Goal: Task Accomplishment & Management: Manage account settings

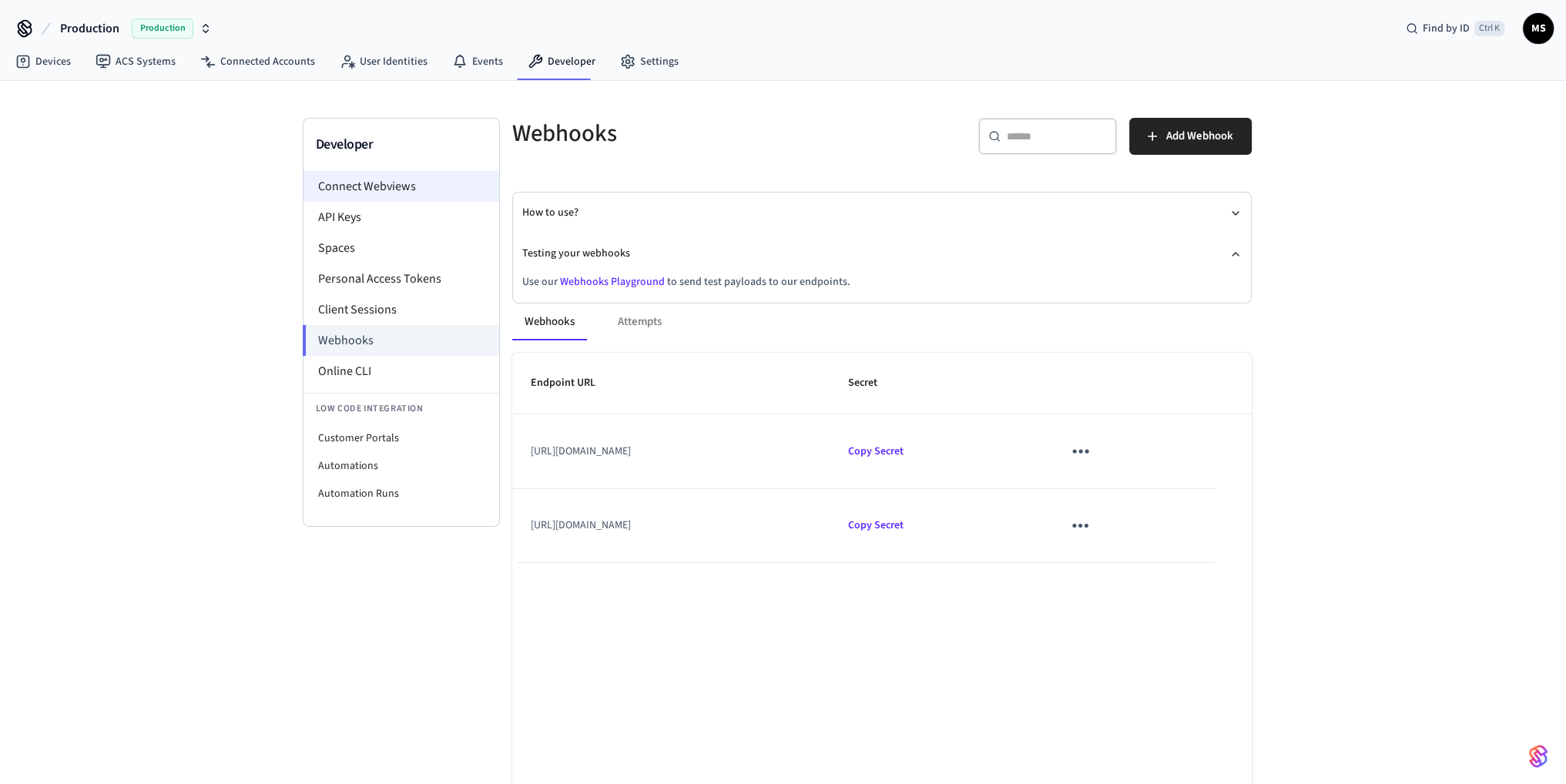
click at [414, 189] on li "Connect Webviews" at bounding box center [401, 187] width 196 height 31
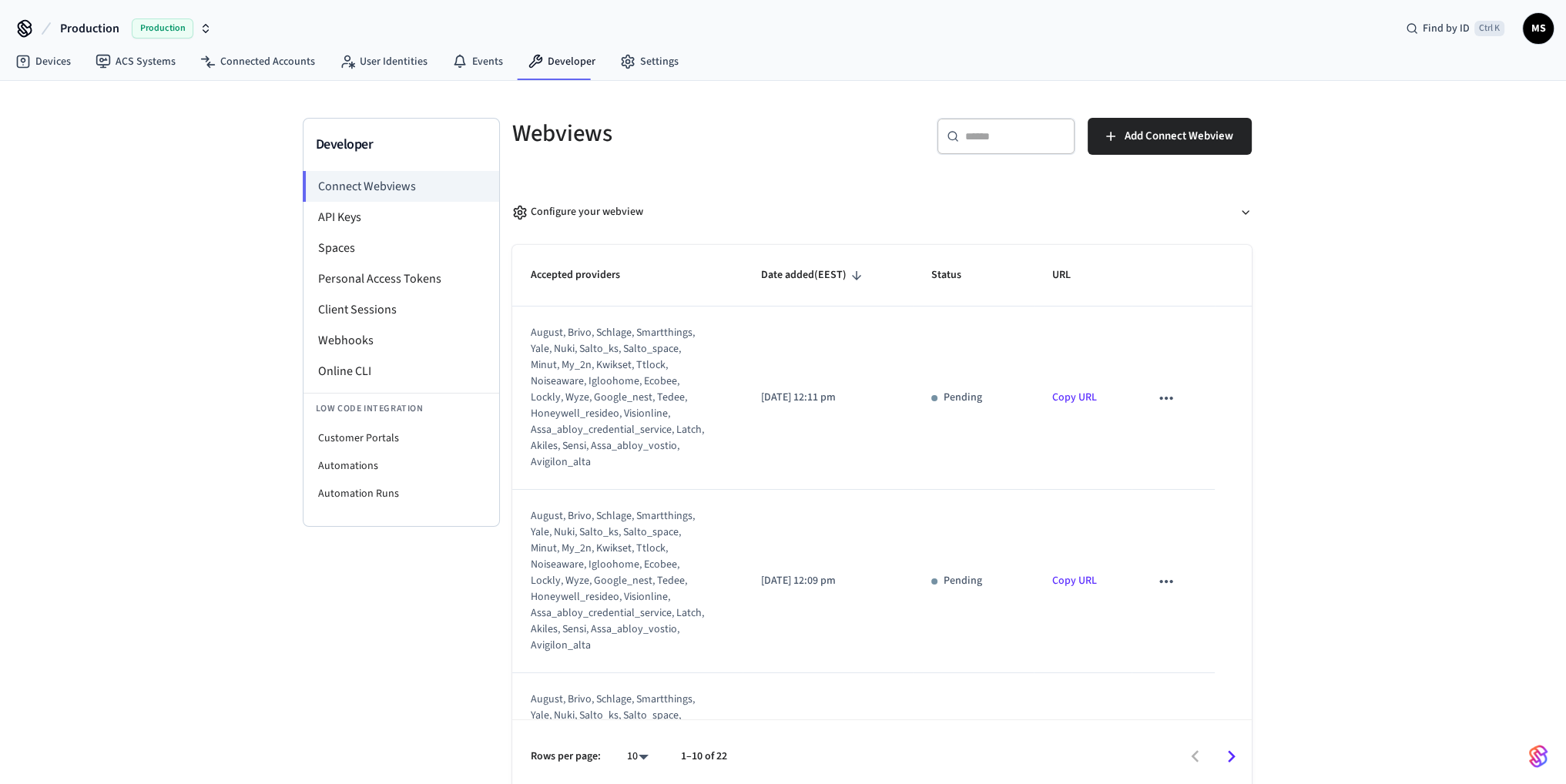
scroll to position [154, 0]
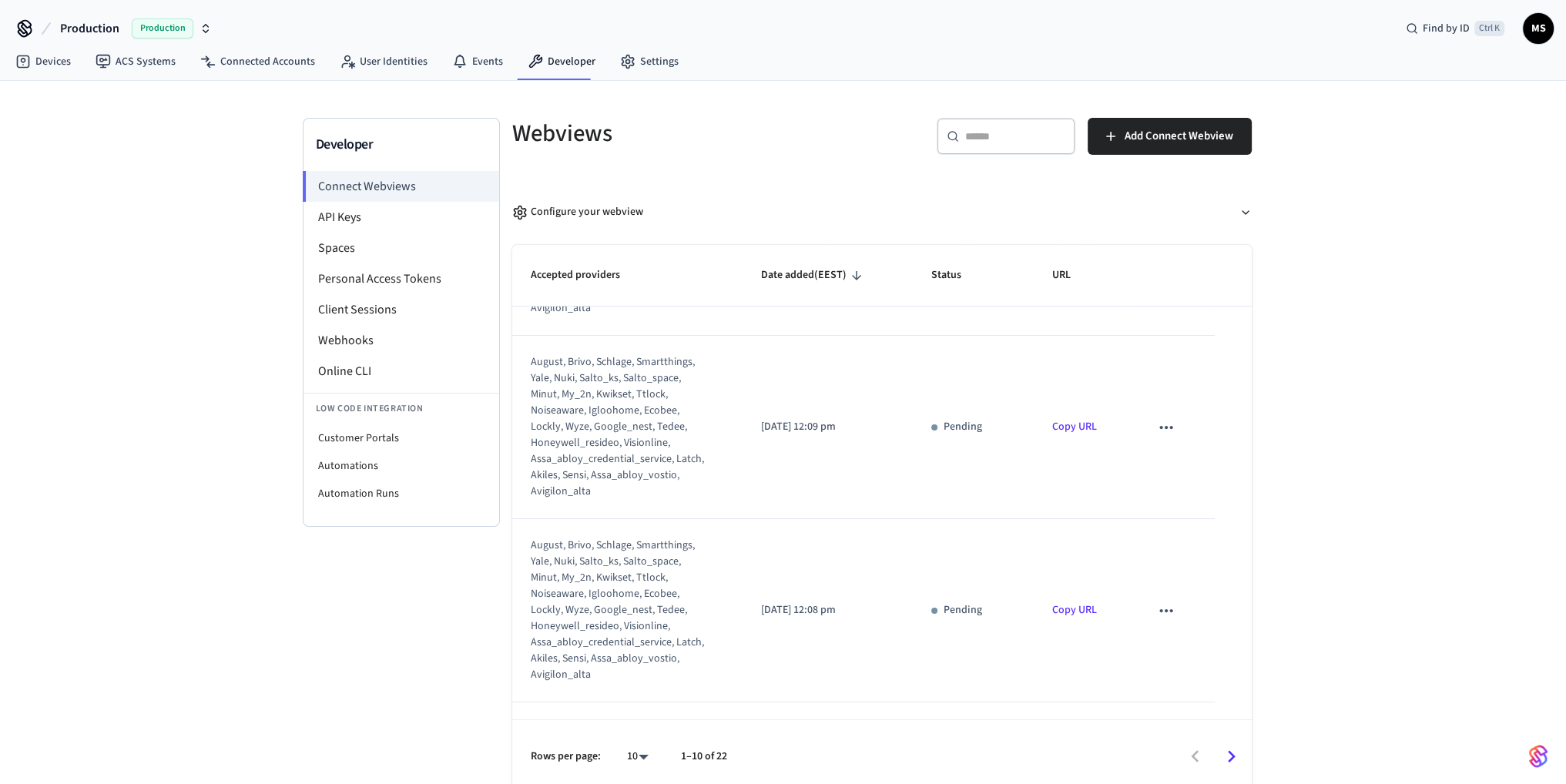
click at [1158, 431] on icon "sticky table" at bounding box center [1166, 427] width 20 height 20
click at [1192, 476] on li "Delete" at bounding box center [1186, 476] width 70 height 41
click at [1159, 604] on icon "sticky table" at bounding box center [1166, 610] width 20 height 20
click at [1203, 658] on li "Delete" at bounding box center [1186, 659] width 70 height 41
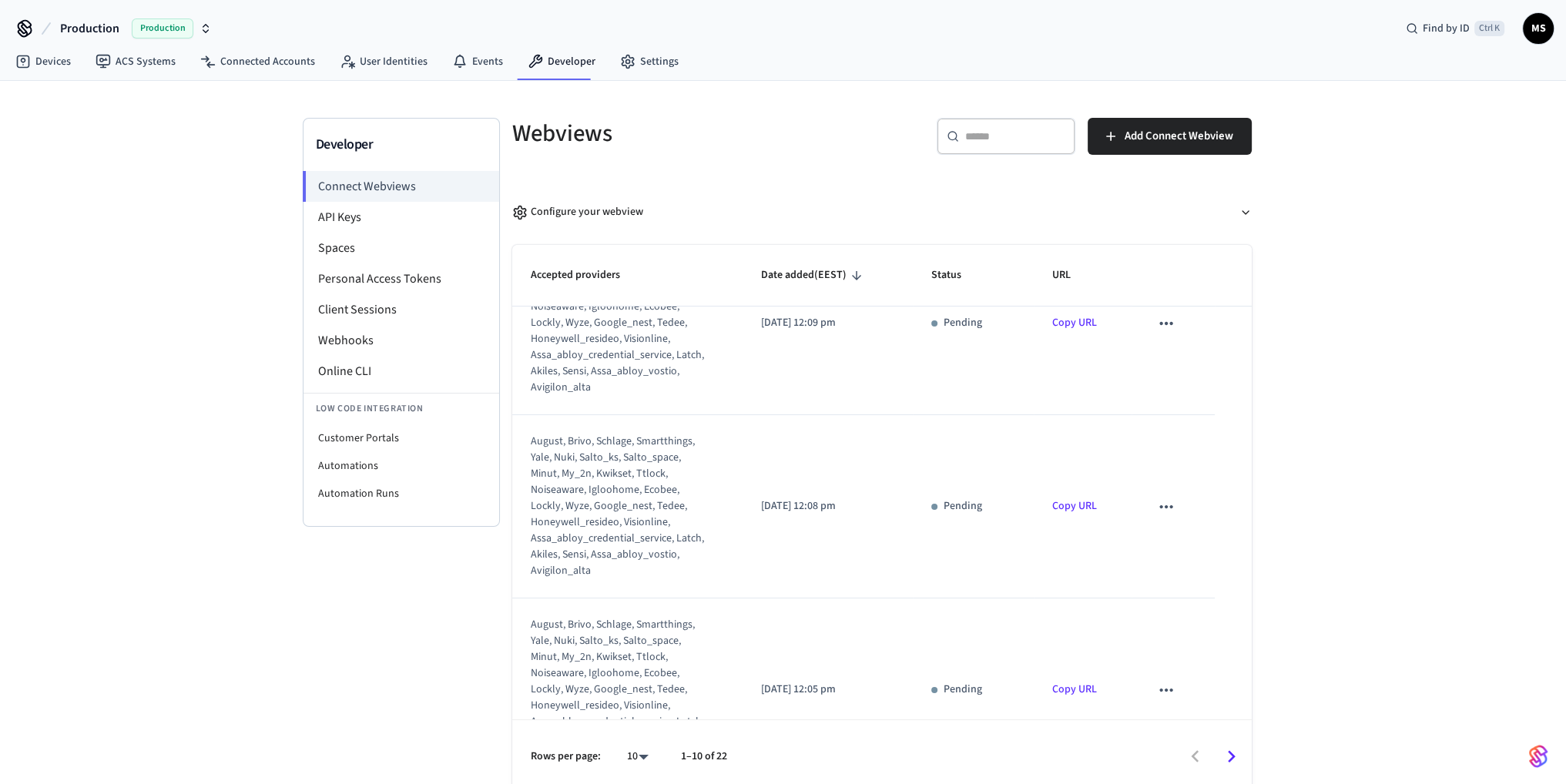
scroll to position [18, 0]
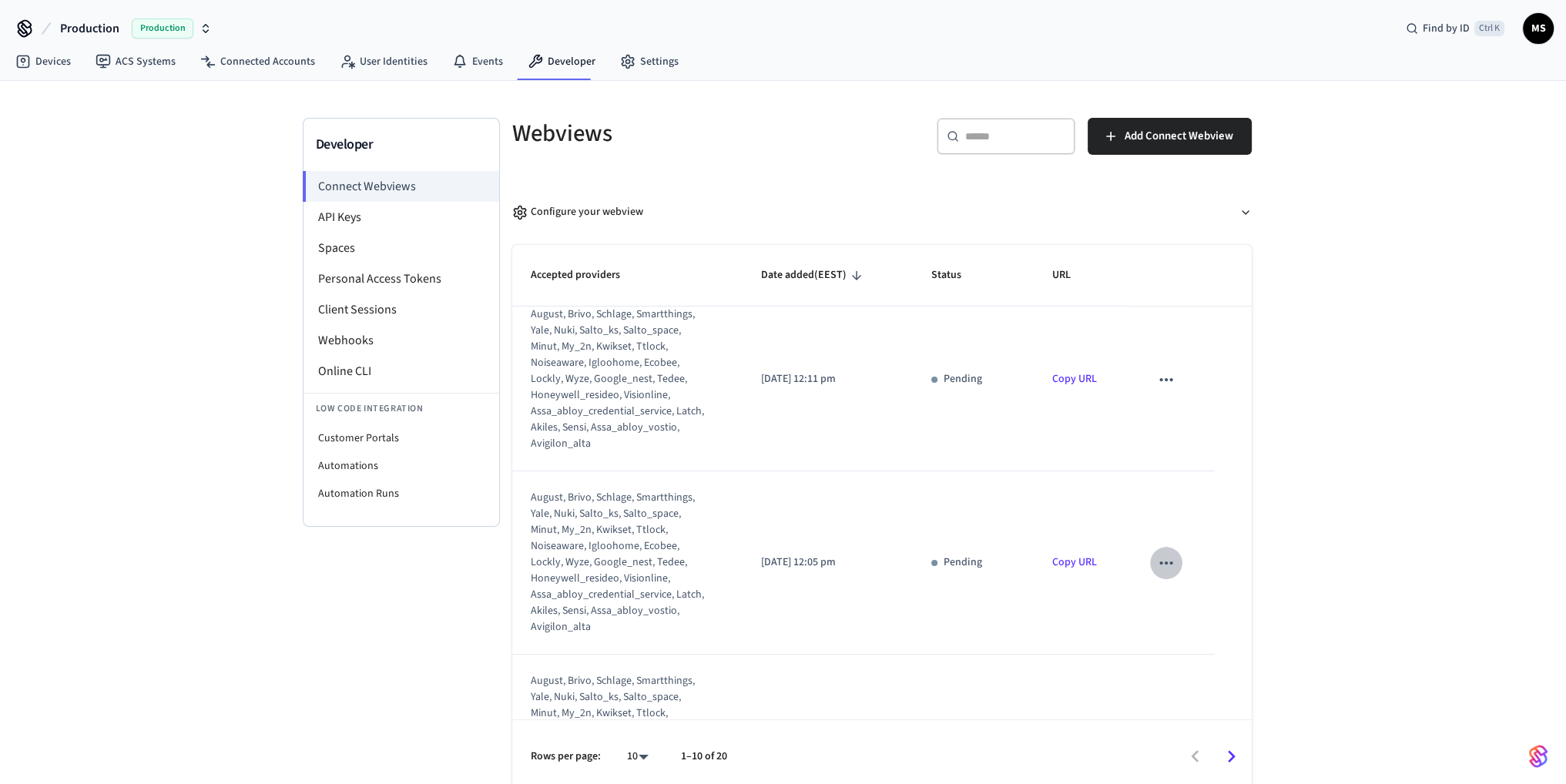
click at [1158, 558] on icon "sticky table" at bounding box center [1166, 562] width 20 height 20
click at [1192, 618] on li "Delete" at bounding box center [1186, 611] width 70 height 41
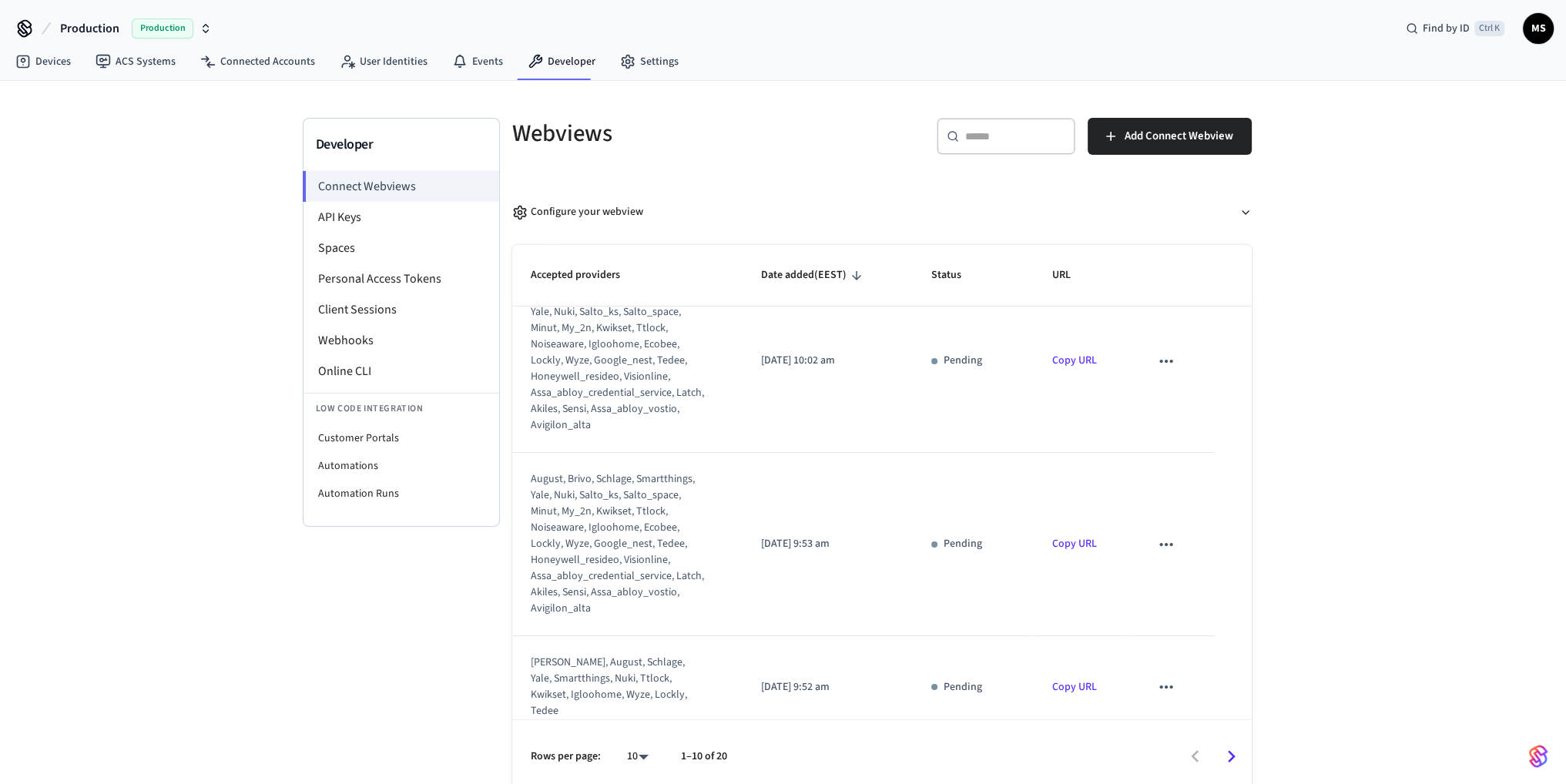
click at [1164, 540] on icon "sticky table" at bounding box center [1166, 544] width 20 height 20
click at [1204, 592] on li "Delete" at bounding box center [1186, 592] width 70 height 41
click at [1159, 685] on icon "sticky table" at bounding box center [1166, 686] width 14 height 3
click at [1199, 721] on li "Delete" at bounding box center [1186, 726] width 70 height 41
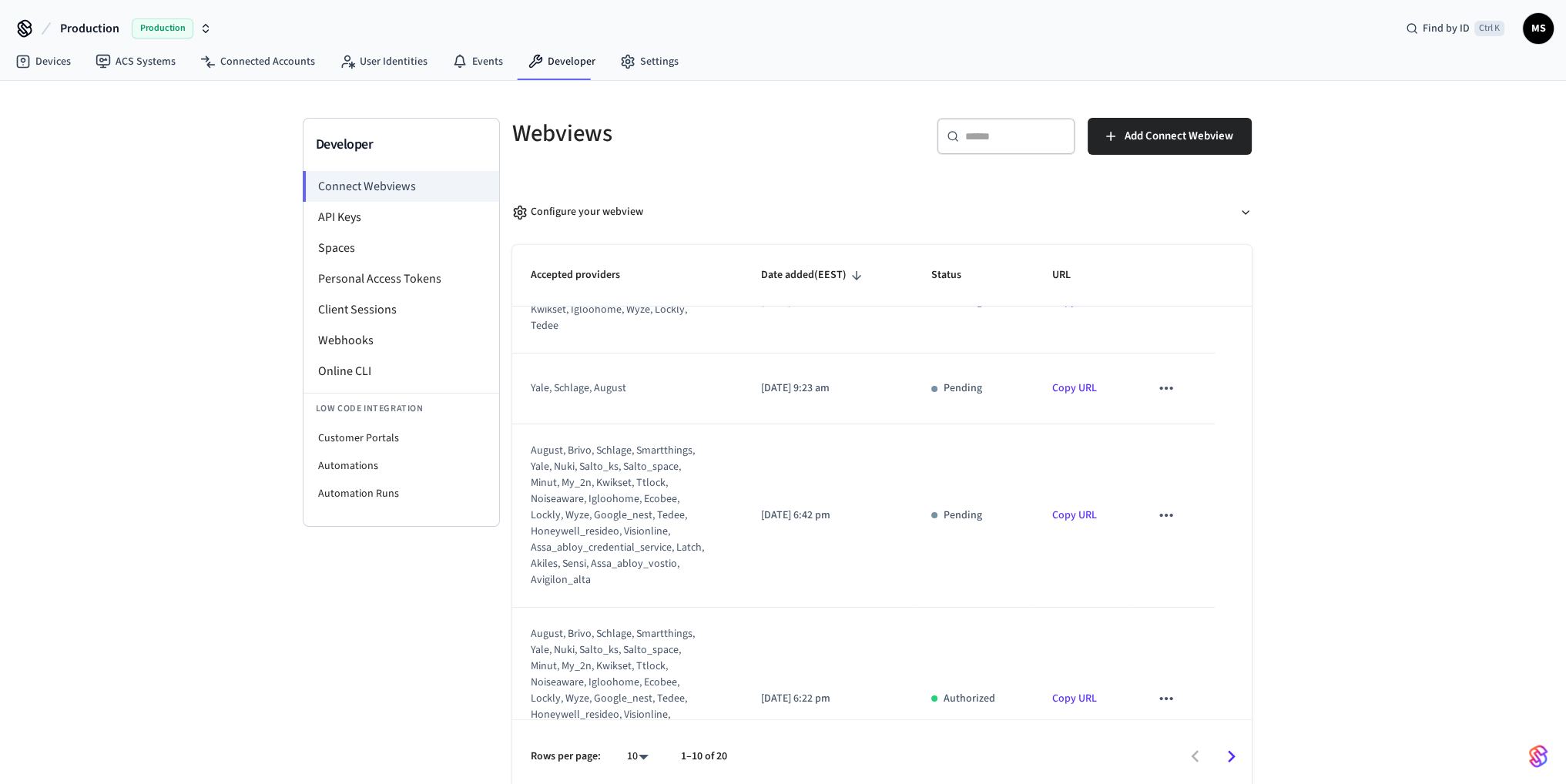
scroll to position [337, 0]
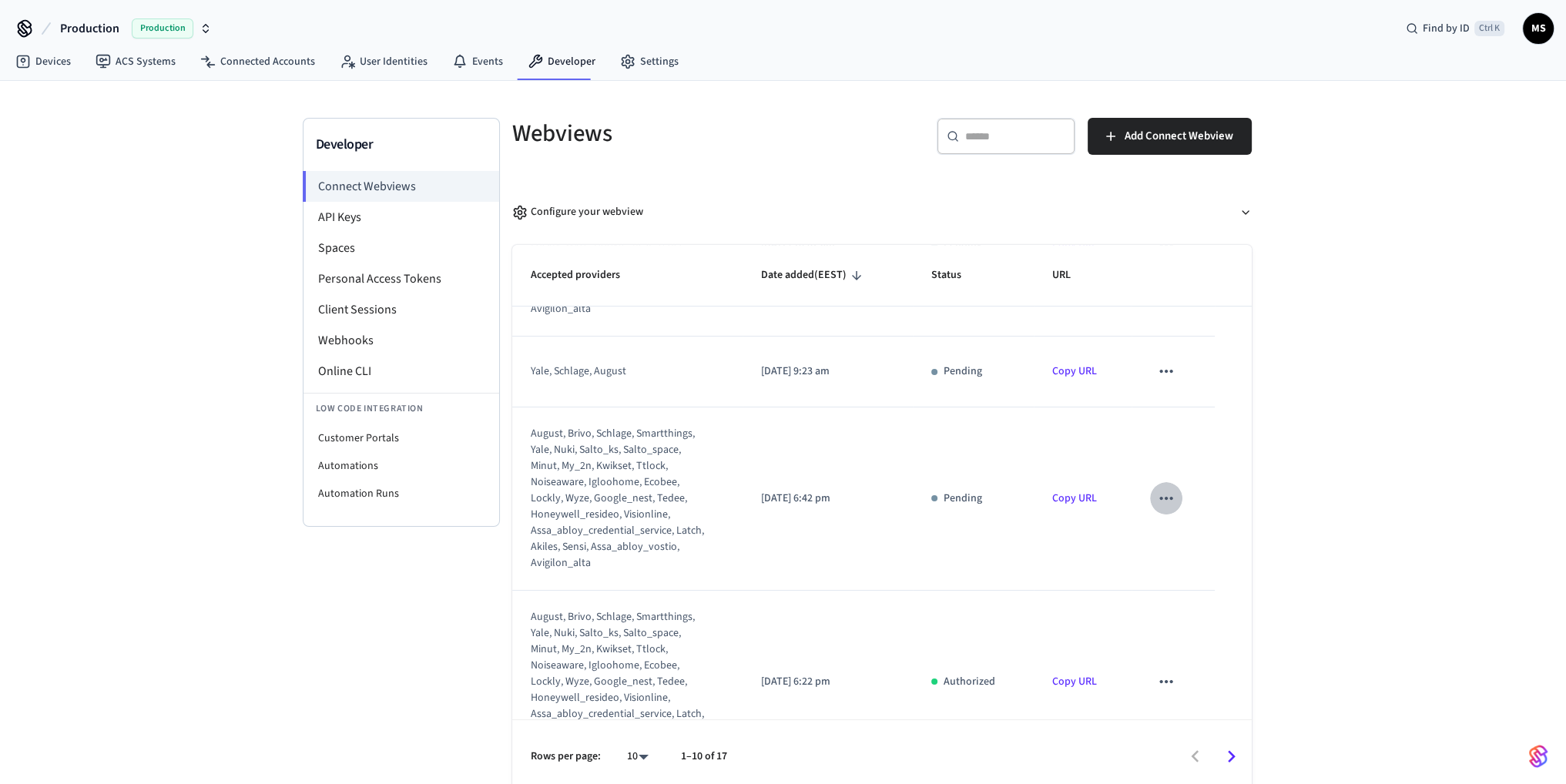
click at [1164, 495] on icon "sticky table" at bounding box center [1166, 498] width 20 height 20
click at [1201, 546] on li "Delete" at bounding box center [1186, 546] width 70 height 41
click at [1162, 677] on icon "sticky table" at bounding box center [1166, 681] width 20 height 20
click at [1195, 725] on li "Delete" at bounding box center [1186, 730] width 70 height 41
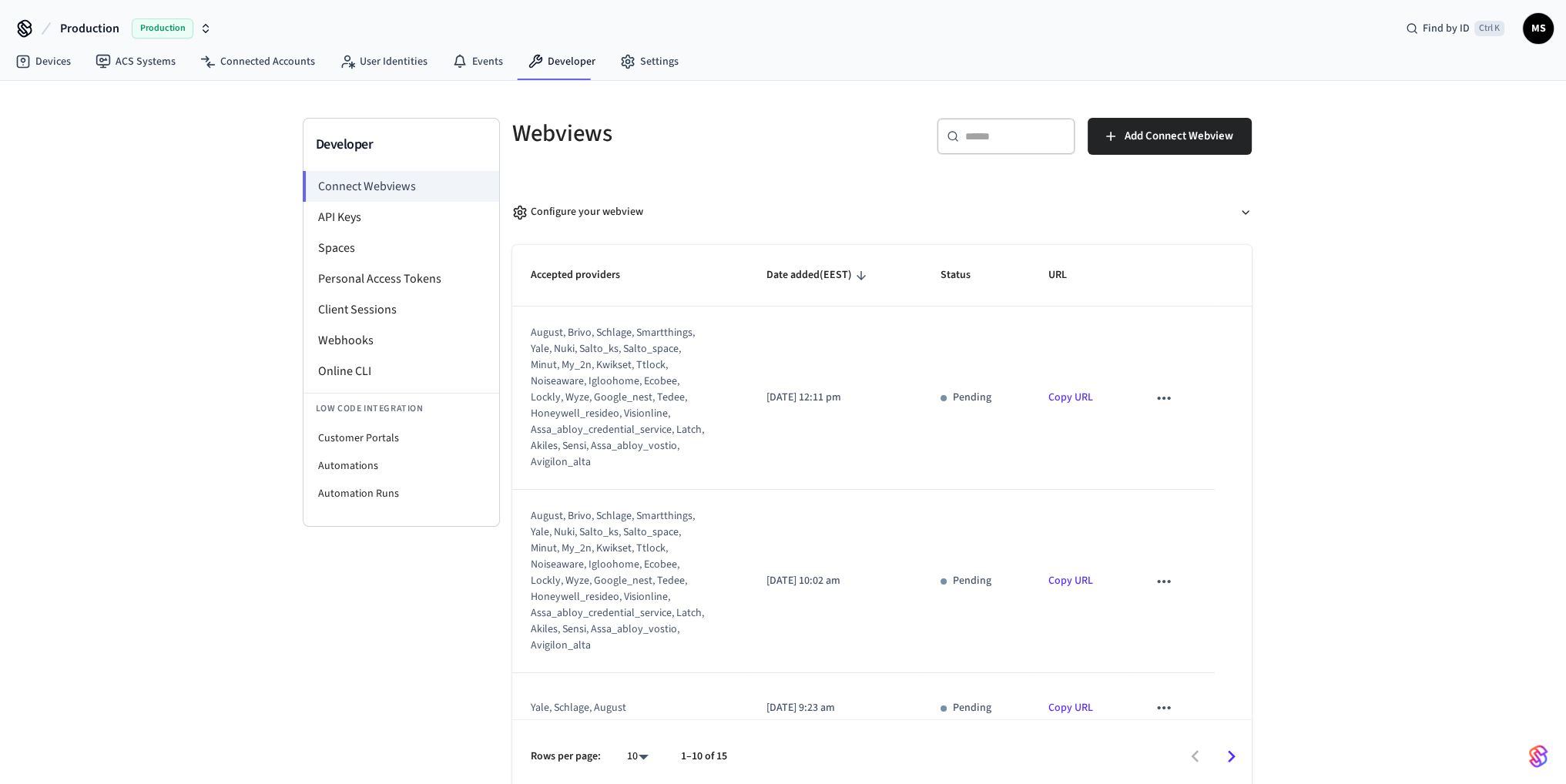
click at [1160, 579] on icon "sticky table" at bounding box center [1164, 581] width 20 height 20
click at [1183, 635] on li "Delete" at bounding box center [1185, 630] width 70 height 41
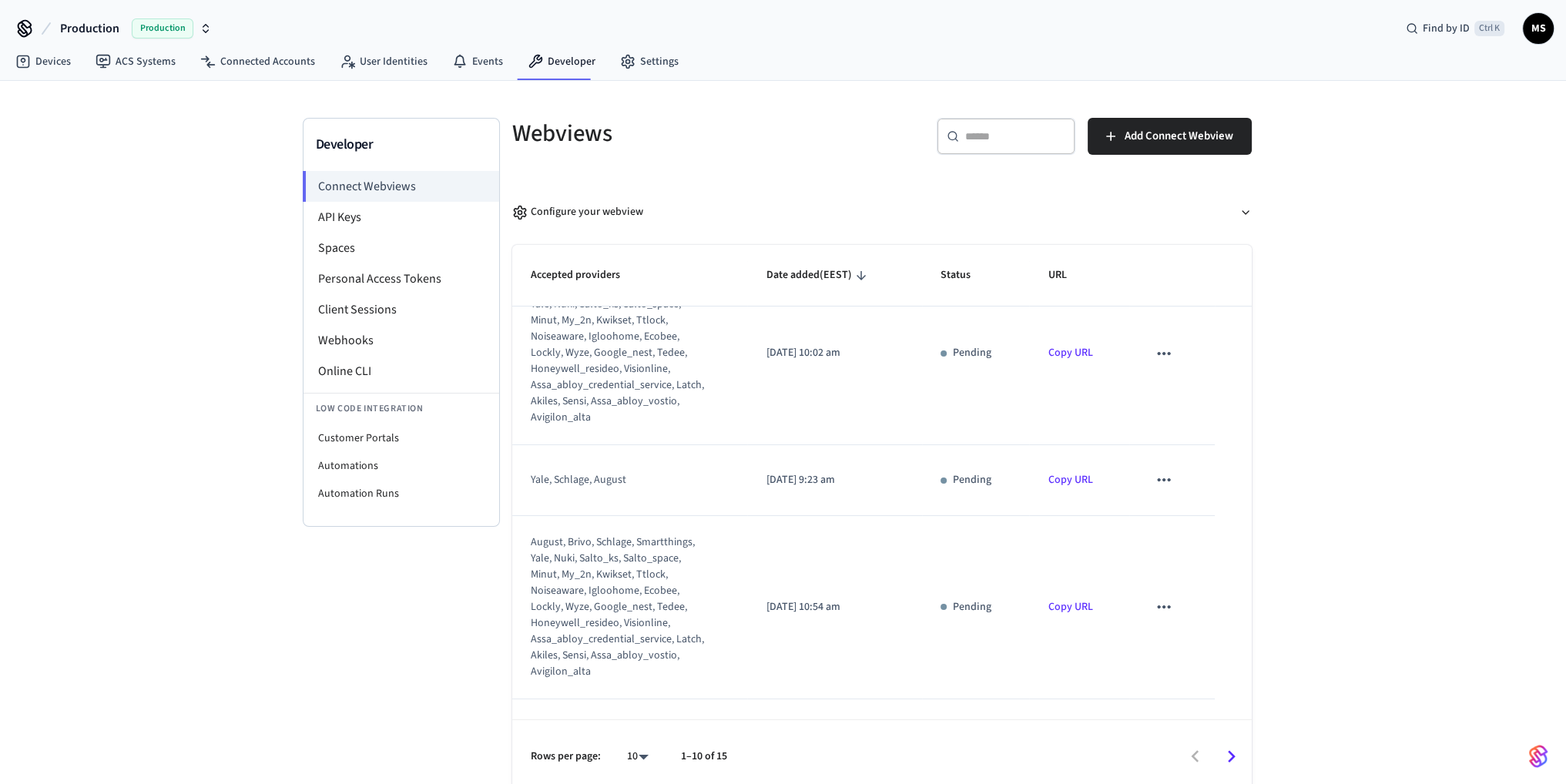
scroll to position [231, 0]
click at [1155, 607] on icon "sticky table" at bounding box center [1164, 603] width 20 height 20
click at [1177, 653] on li "Delete" at bounding box center [1185, 652] width 70 height 41
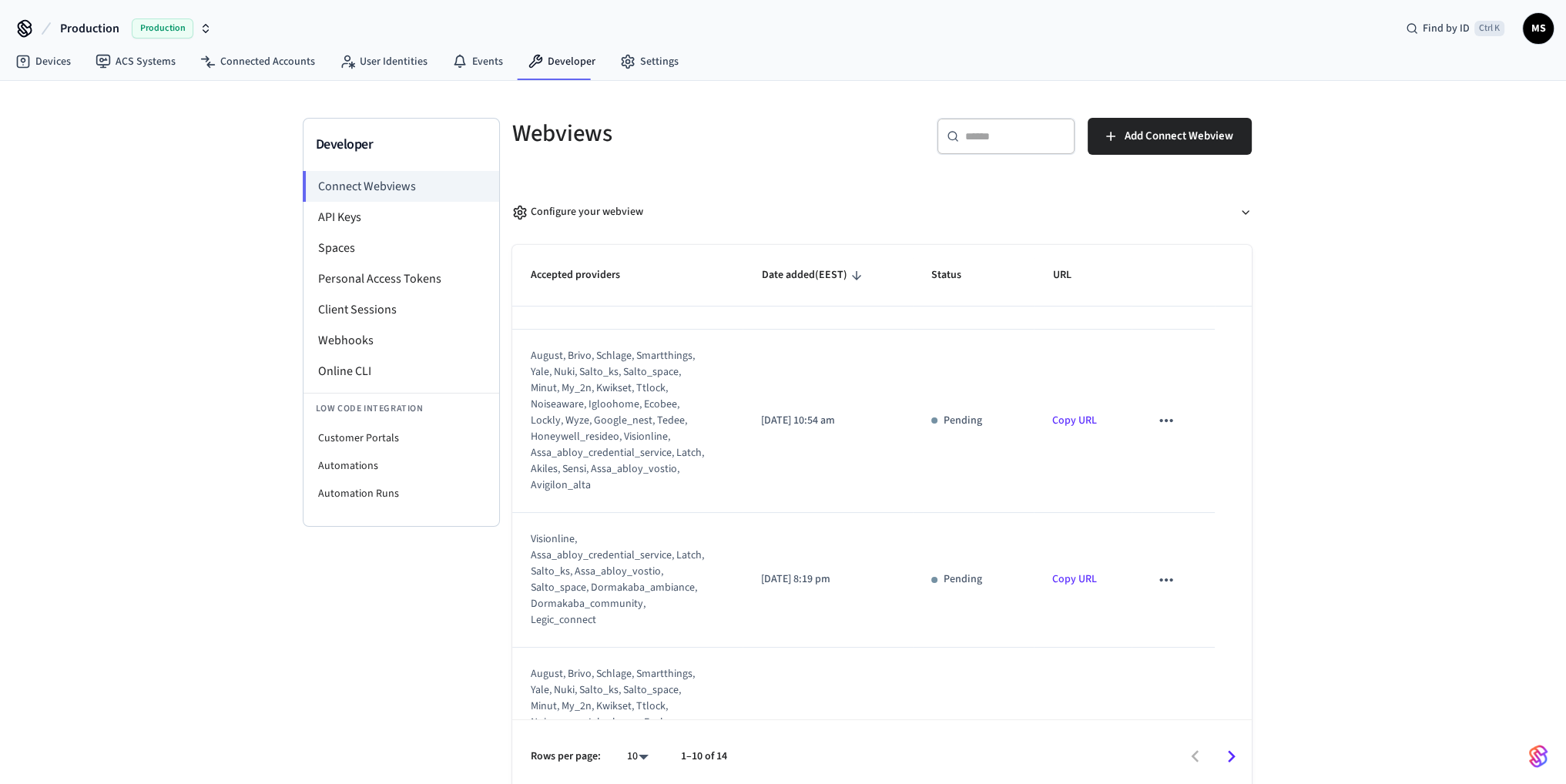
scroll to position [385, 0]
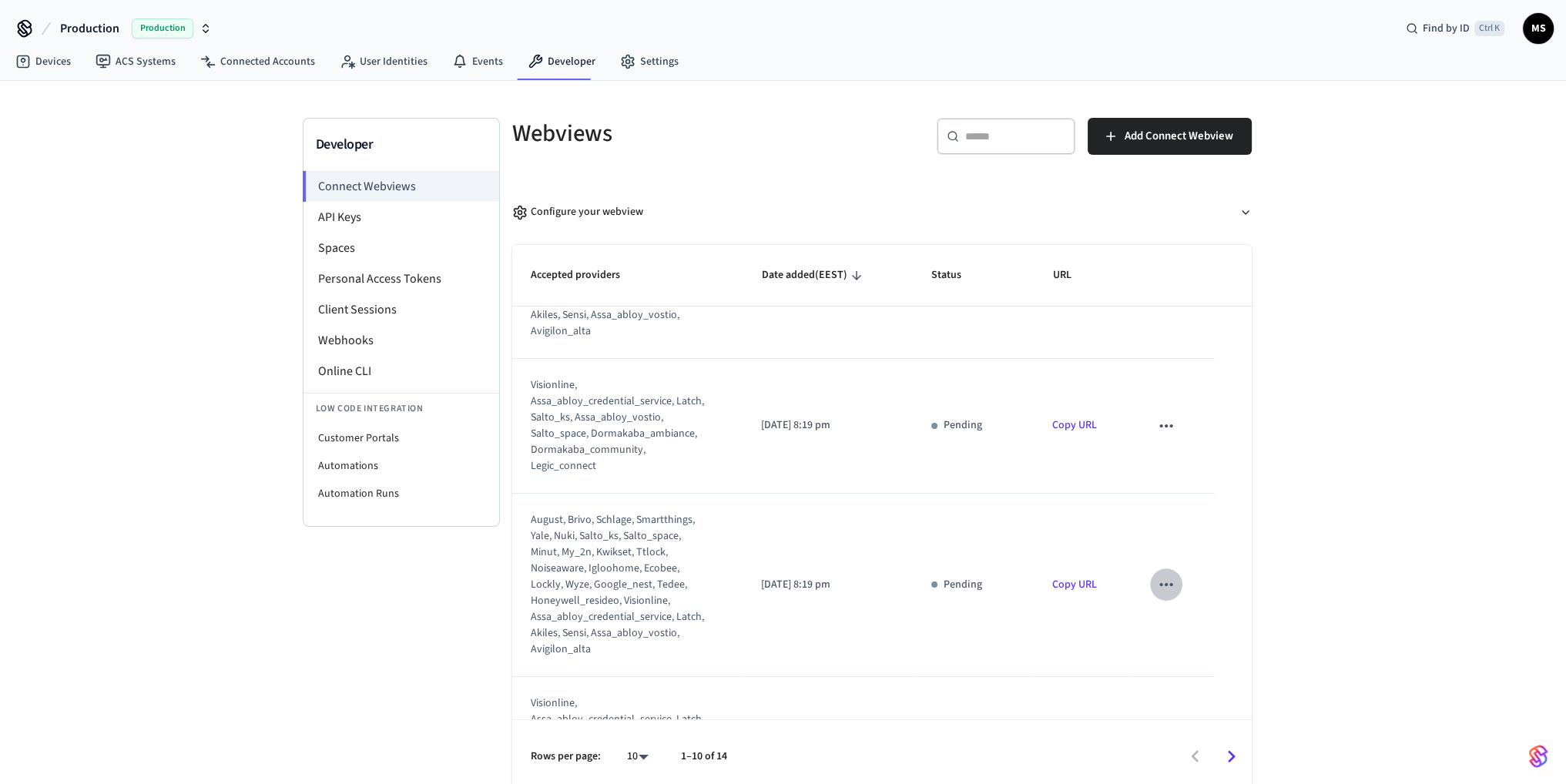
click at [1156, 582] on icon "sticky table" at bounding box center [1166, 584] width 20 height 20
click at [1182, 625] on li "Delete" at bounding box center [1186, 632] width 70 height 41
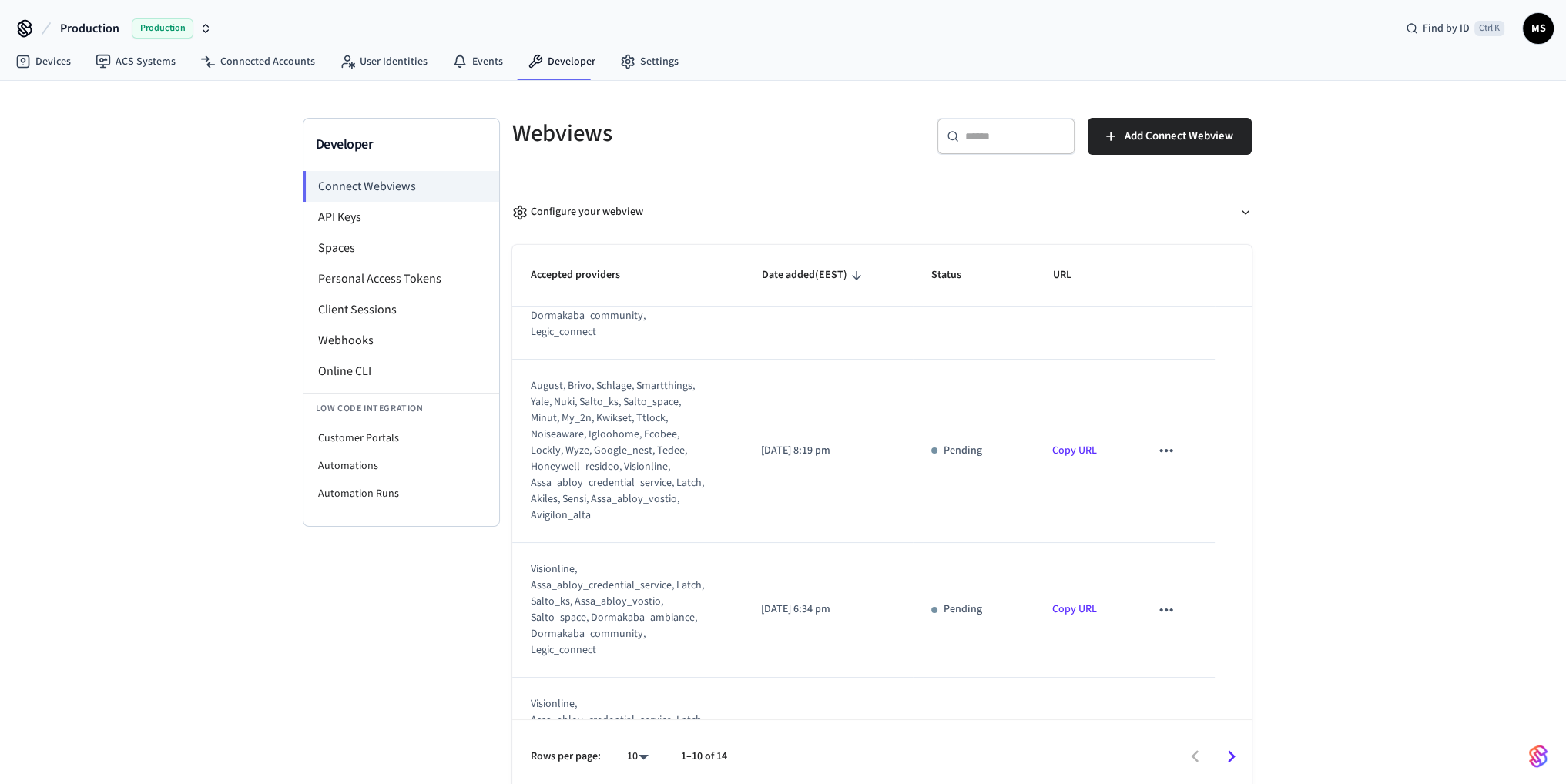
scroll to position [616, 0]
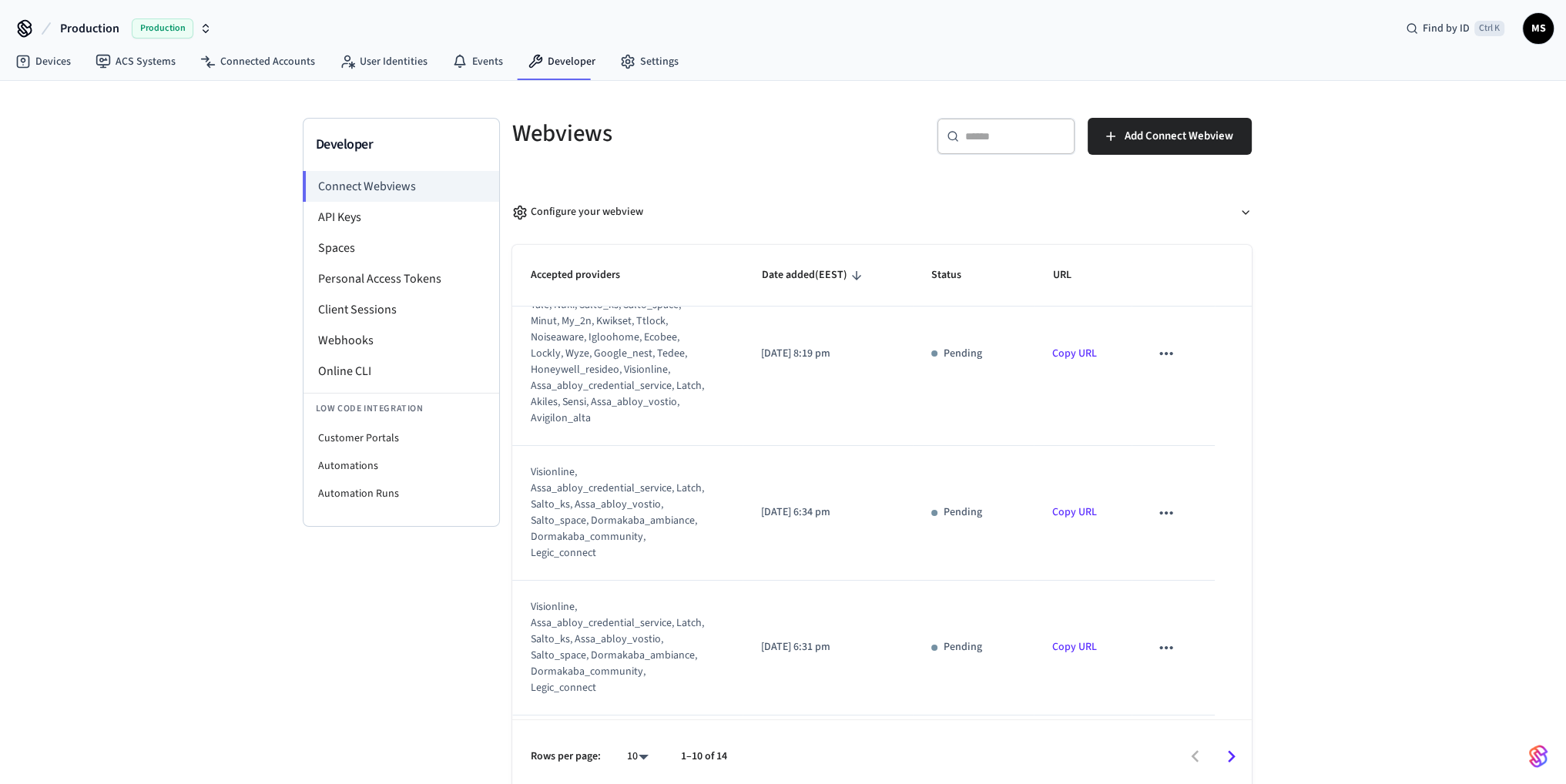
click at [1156, 506] on icon "sticky table" at bounding box center [1166, 512] width 20 height 20
click at [1190, 558] on li "Delete" at bounding box center [1186, 560] width 70 height 41
click at [1157, 638] on icon "sticky table" at bounding box center [1166, 648] width 20 height 20
click at [1199, 681] on li "Delete" at bounding box center [1186, 695] width 70 height 41
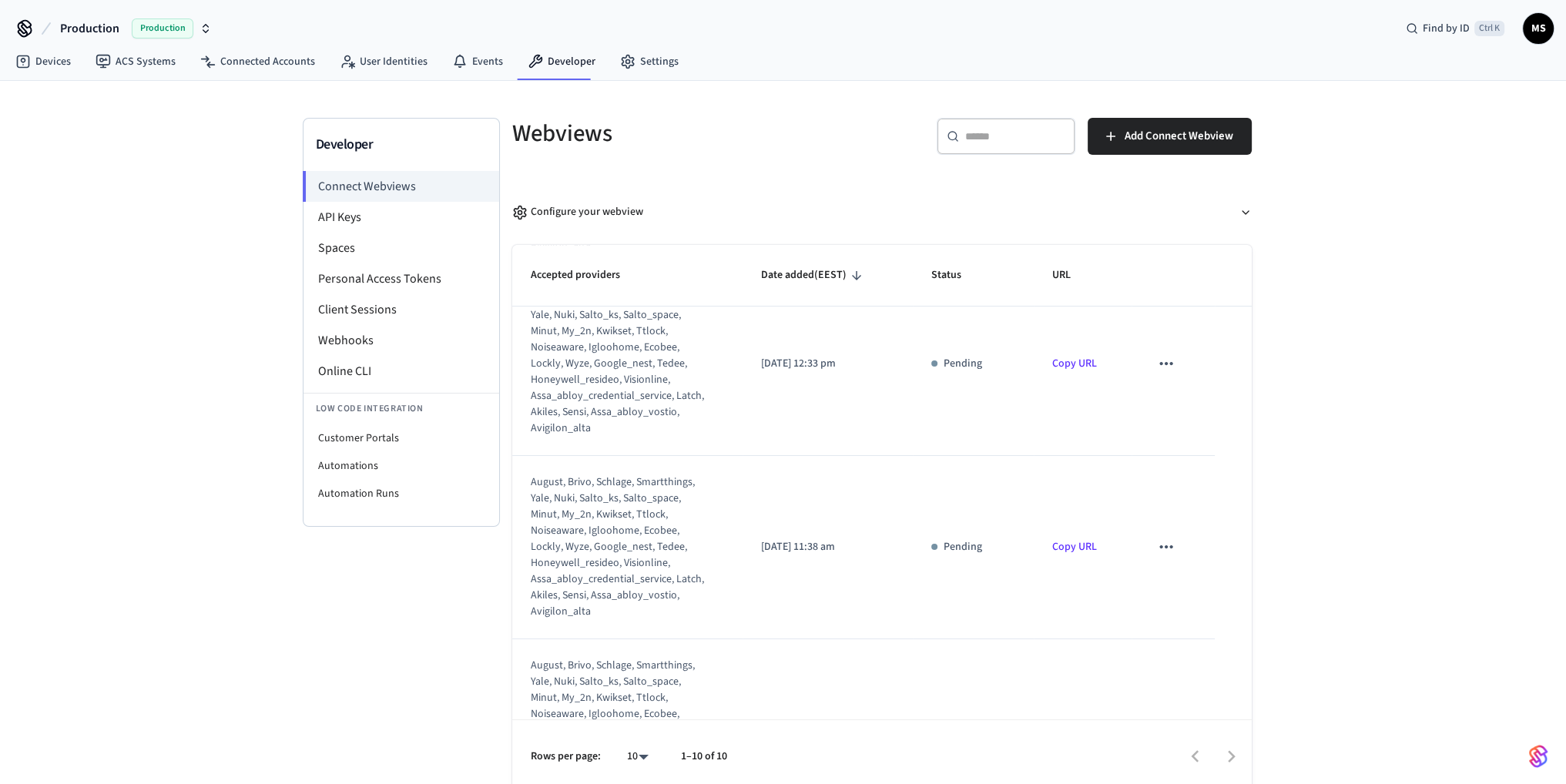
scroll to position [288, 0]
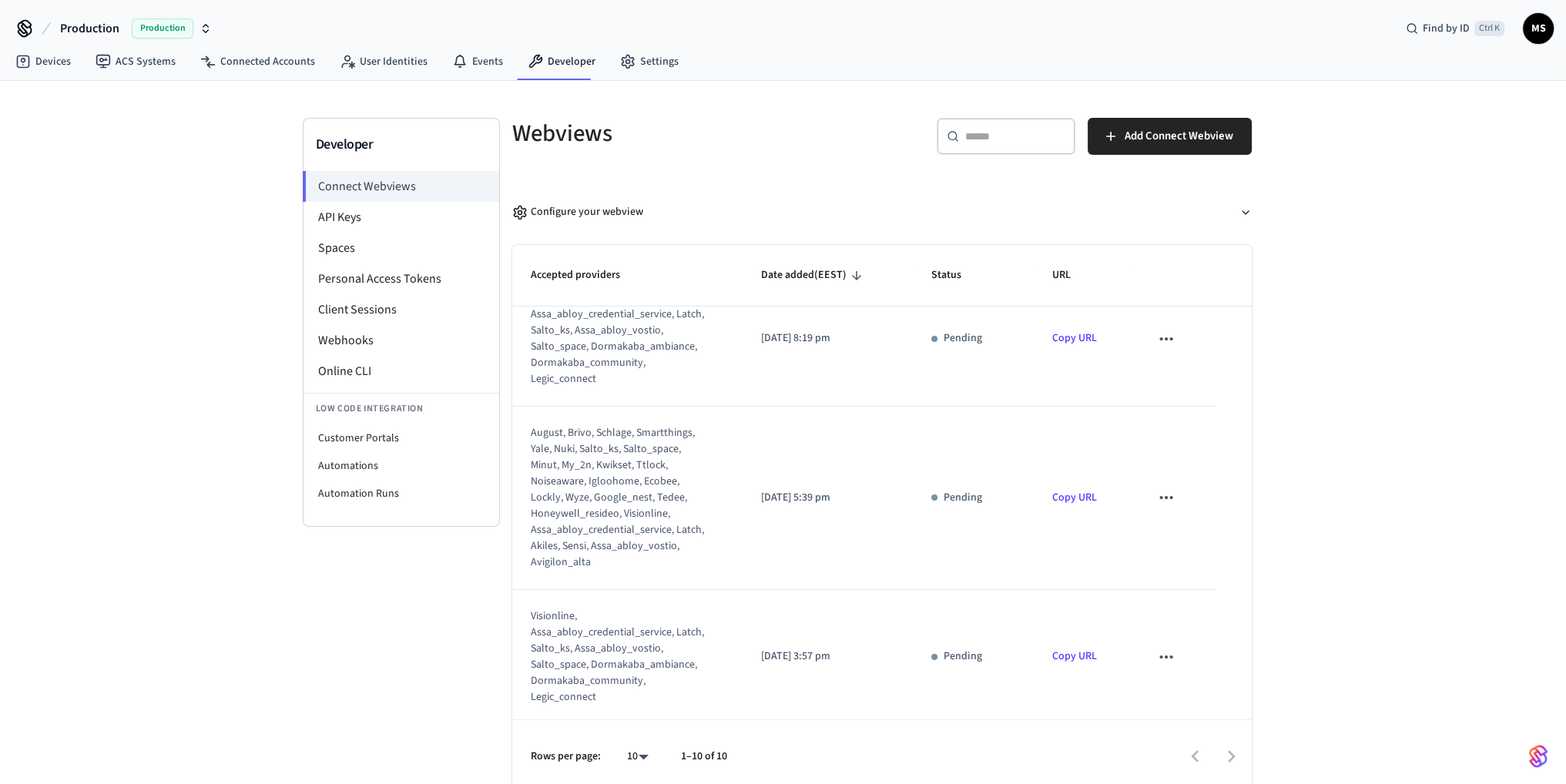
click at [1160, 504] on icon "sticky table" at bounding box center [1166, 498] width 20 height 20
click at [1192, 542] on li "Delete" at bounding box center [1186, 545] width 70 height 41
click at [1156, 659] on icon "sticky table" at bounding box center [1166, 656] width 20 height 20
drag, startPoint x: 1192, startPoint y: 700, endPoint x: 1186, endPoint y: 687, distance: 14.3
click at [1192, 701] on li "Delete" at bounding box center [1186, 705] width 70 height 41
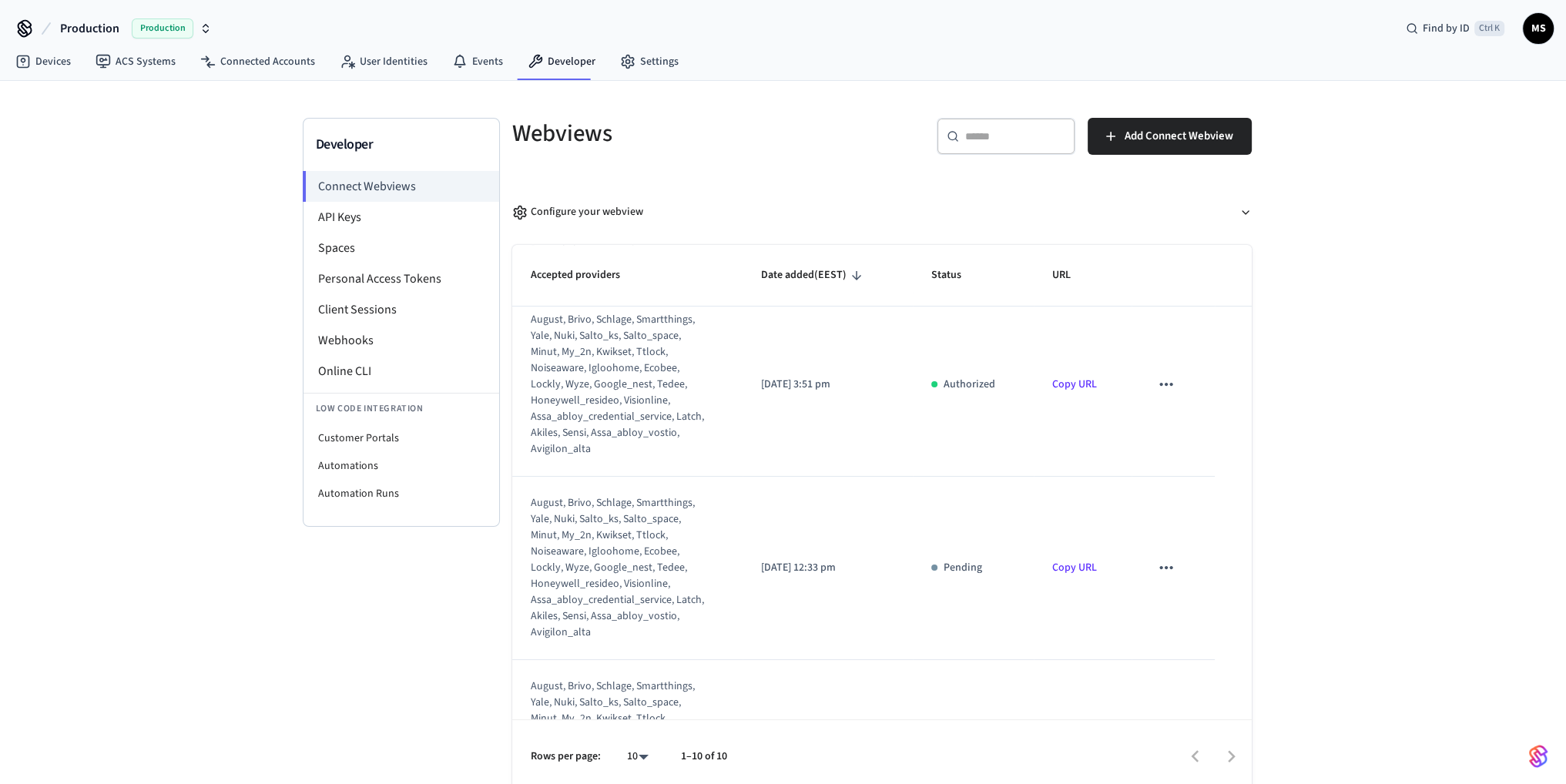
scroll to position [751, 0]
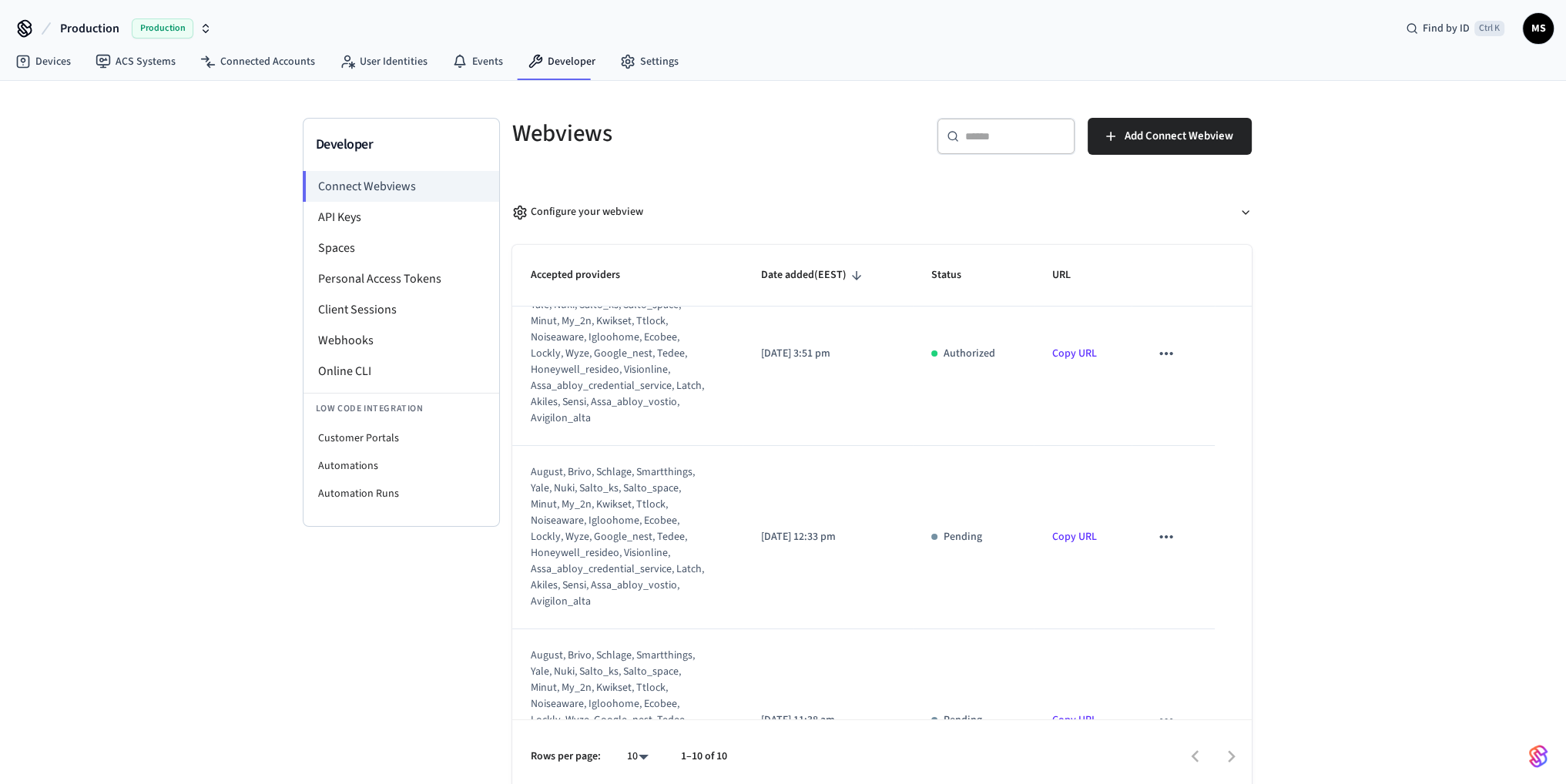
drag, startPoint x: 1154, startPoint y: 532, endPoint x: 1165, endPoint y: 558, distance: 28.2
click at [1156, 532] on icon "sticky table" at bounding box center [1166, 536] width 20 height 20
click at [1191, 583] on li "Delete" at bounding box center [1186, 585] width 70 height 41
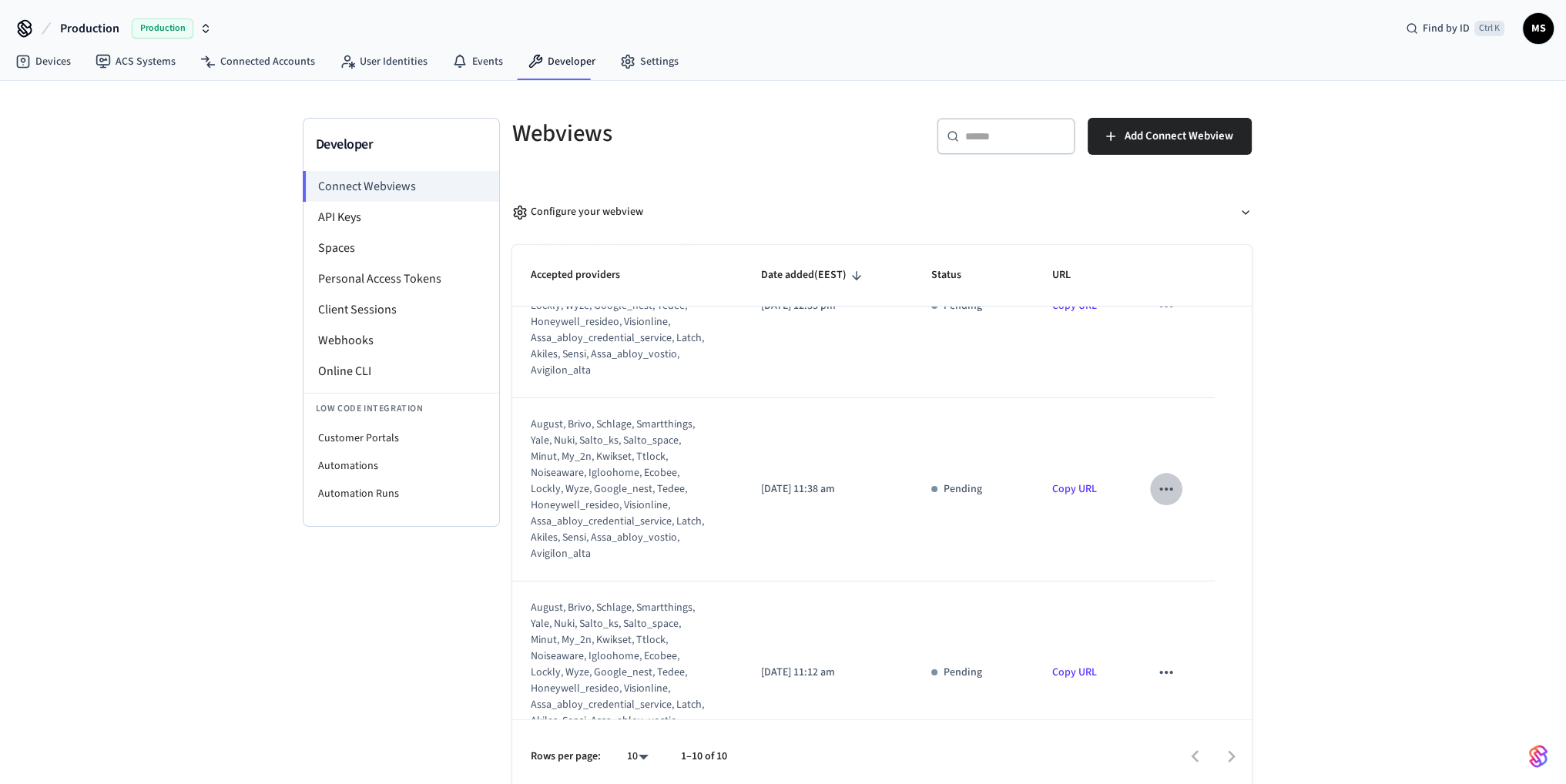
click at [1156, 496] on icon "sticky table" at bounding box center [1166, 489] width 20 height 20
click at [1182, 540] on li "Delete" at bounding box center [1186, 537] width 70 height 41
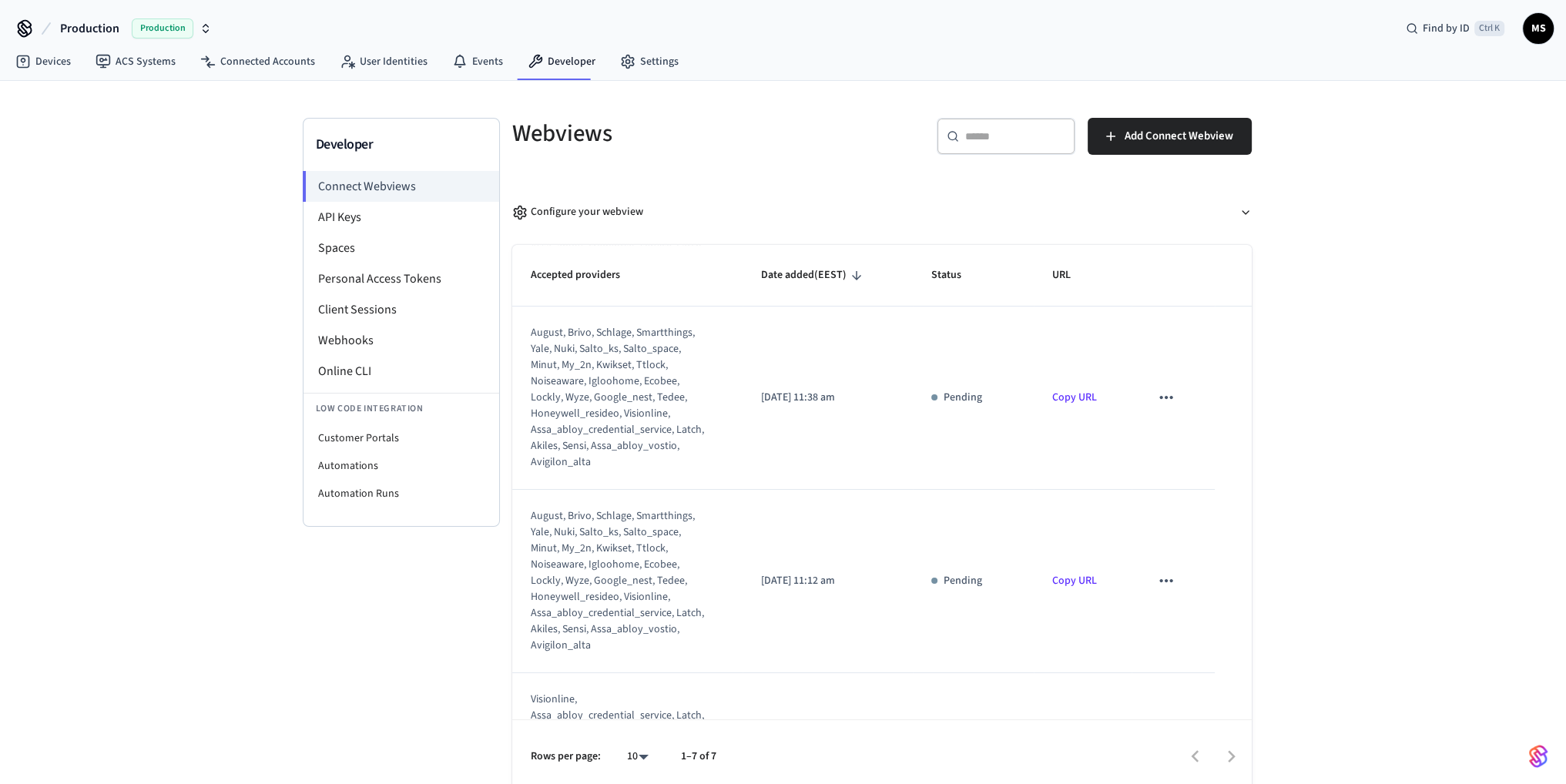
scroll to position [634, 0]
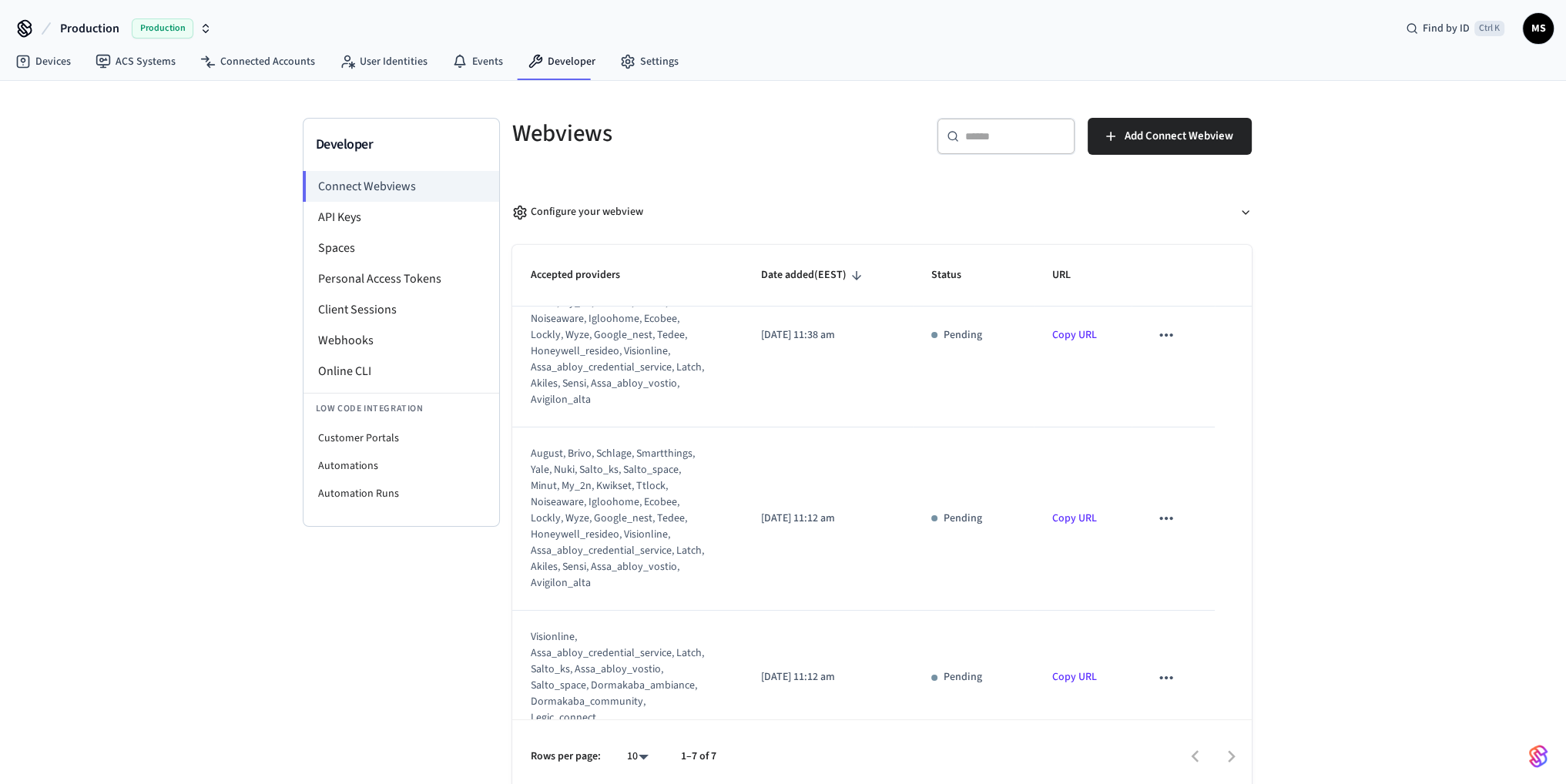
click at [1159, 518] on icon "sticky table" at bounding box center [1166, 518] width 14 height 3
click at [1202, 567] on li "Delete" at bounding box center [1186, 565] width 70 height 41
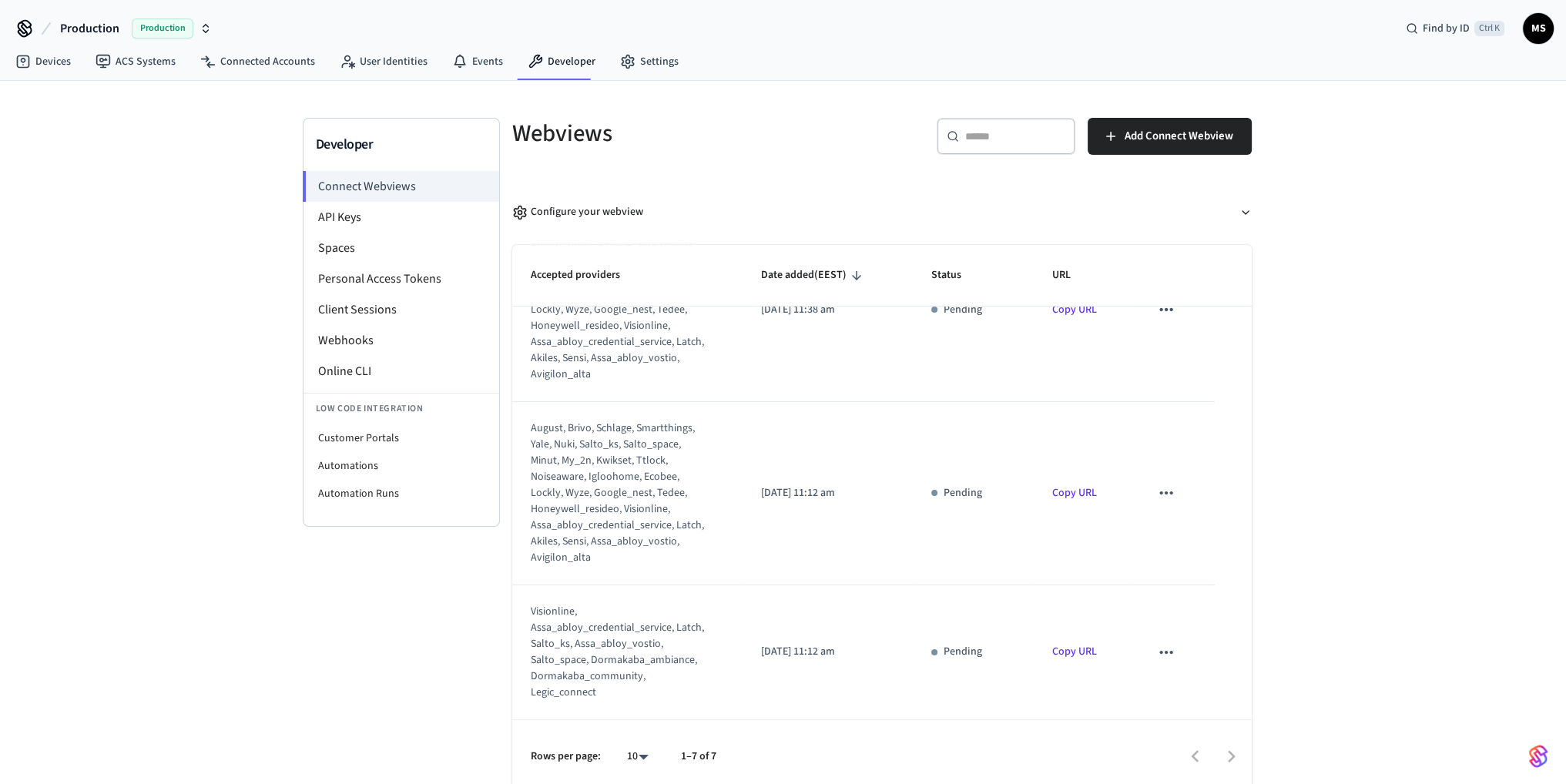
click at [1160, 642] on icon "sticky table" at bounding box center [1166, 651] width 20 height 20
click at [1195, 691] on li "Delete" at bounding box center [1186, 700] width 70 height 41
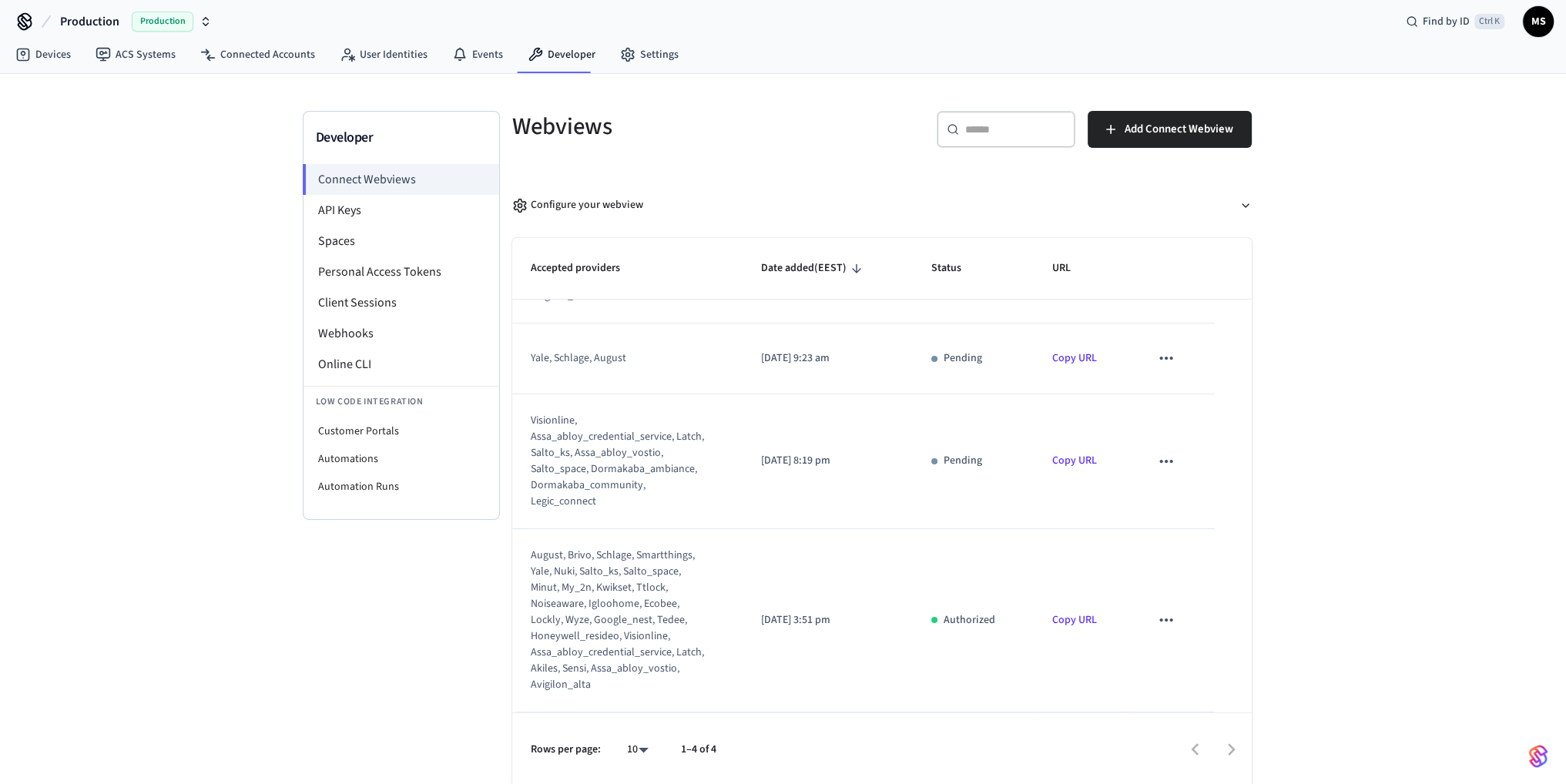
scroll to position [10, 0]
click at [1158, 466] on icon "sticky table" at bounding box center [1166, 459] width 20 height 20
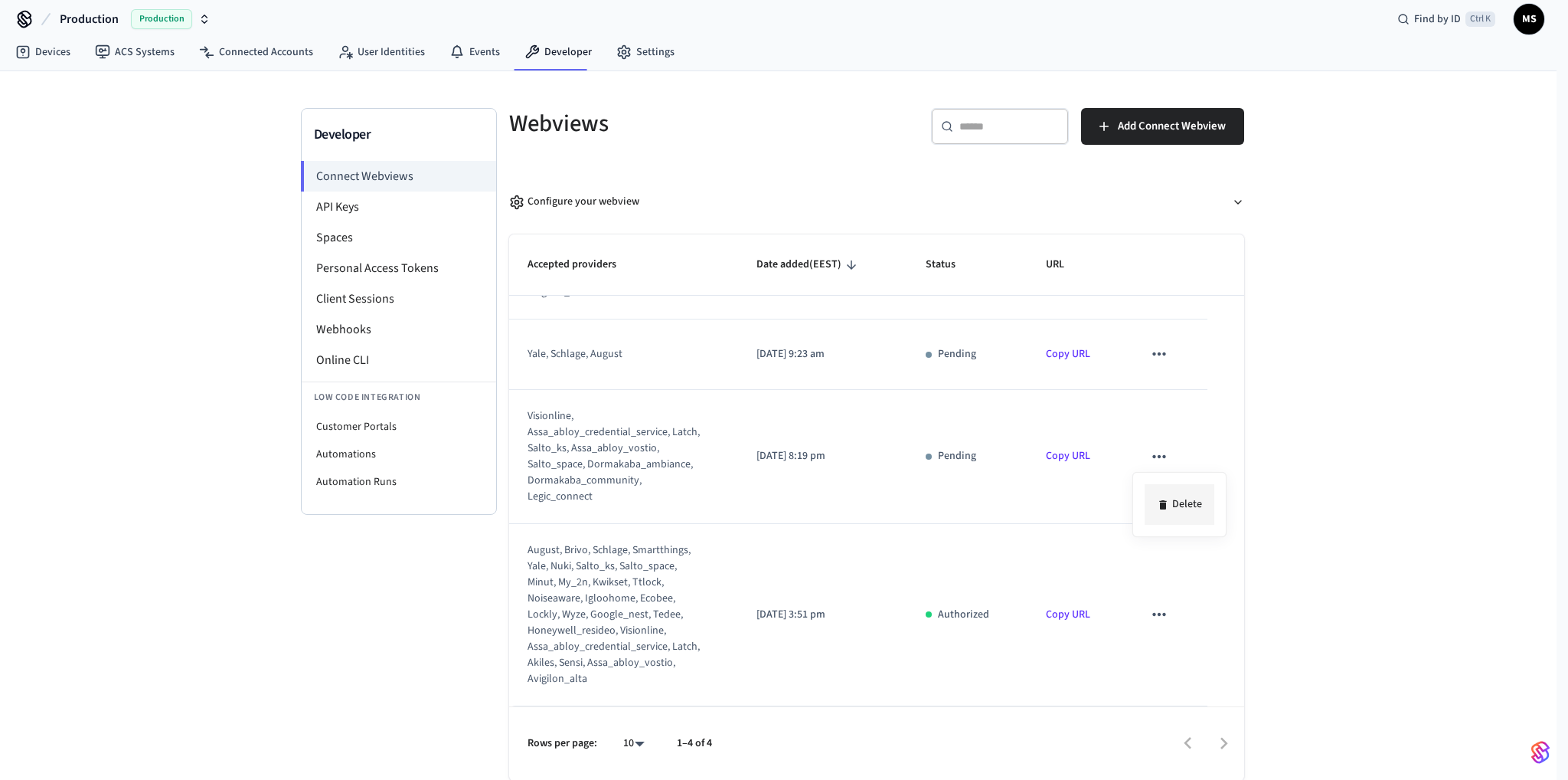
click at [1176, 509] on li "Delete" at bounding box center [1179, 505] width 69 height 40
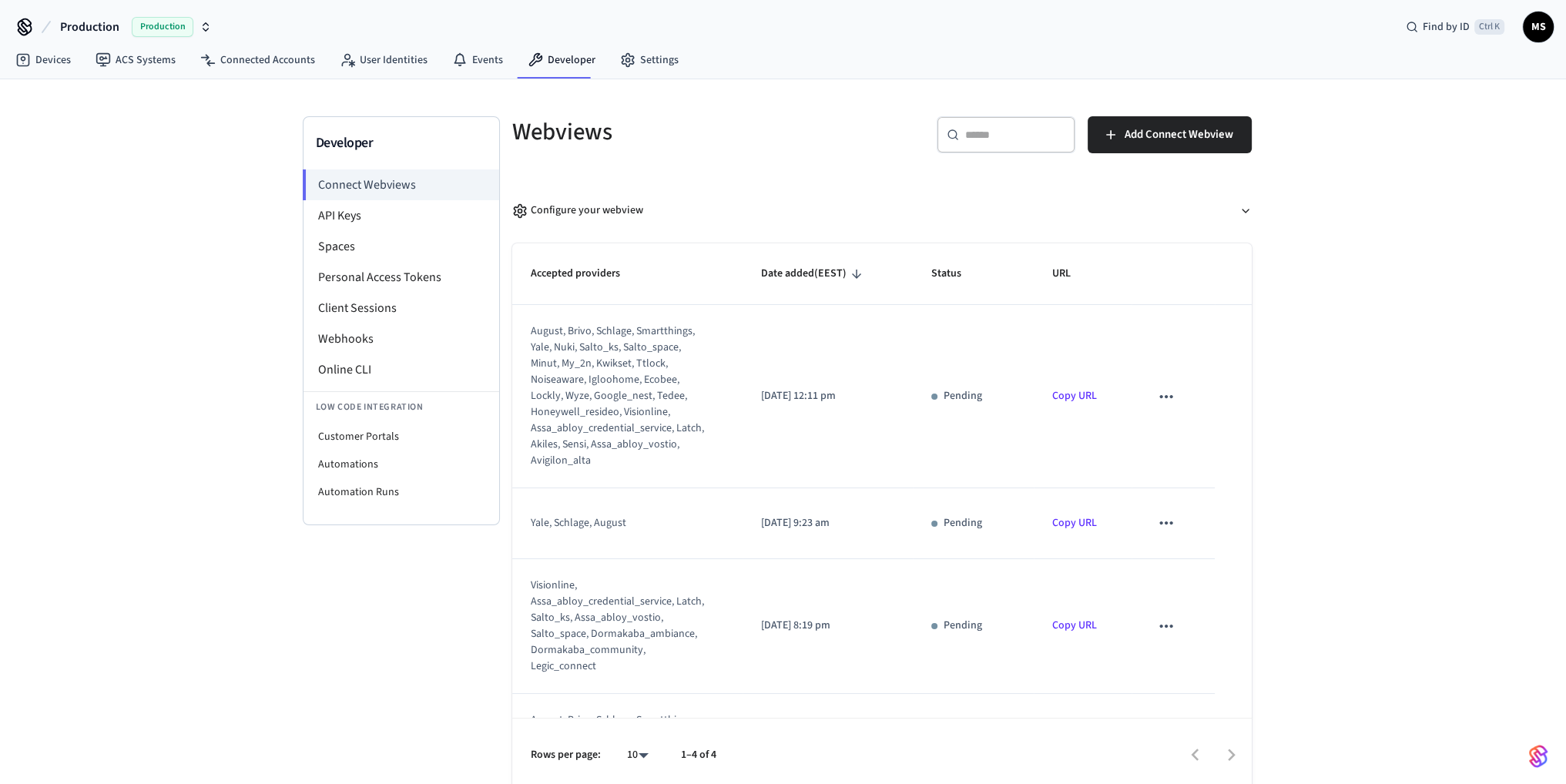
scroll to position [0, 0]
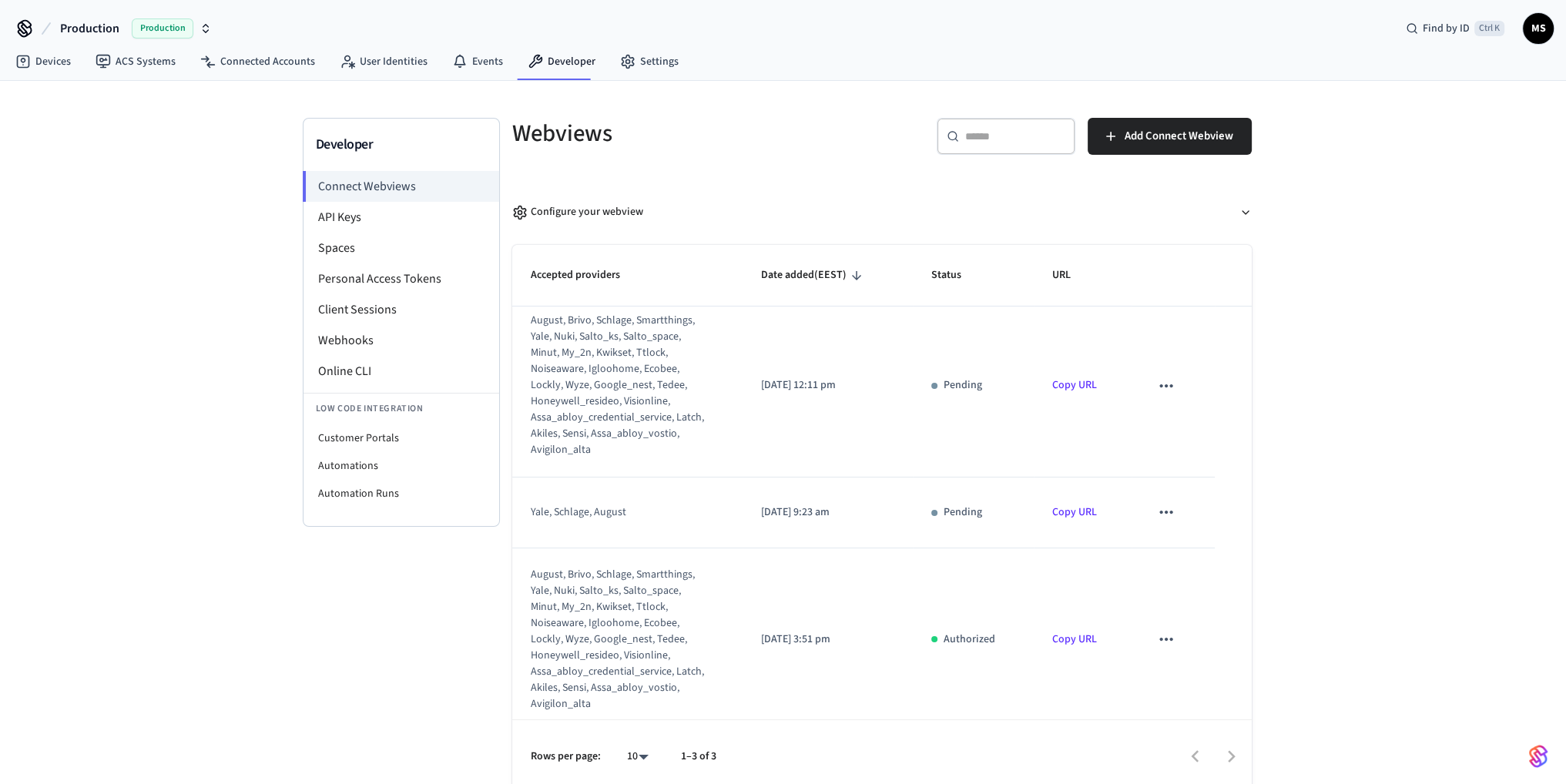
scroll to position [24, 0]
